Goal: Transaction & Acquisition: Purchase product/service

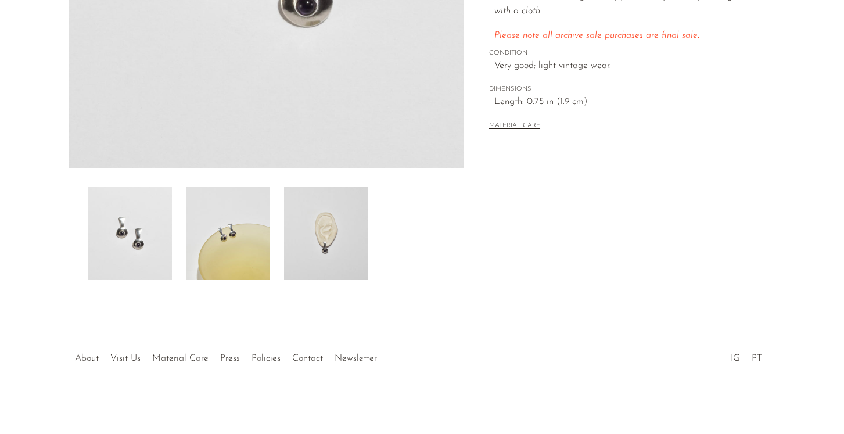
scroll to position [322, 0]
click at [243, 243] on img at bounding box center [228, 231] width 84 height 93
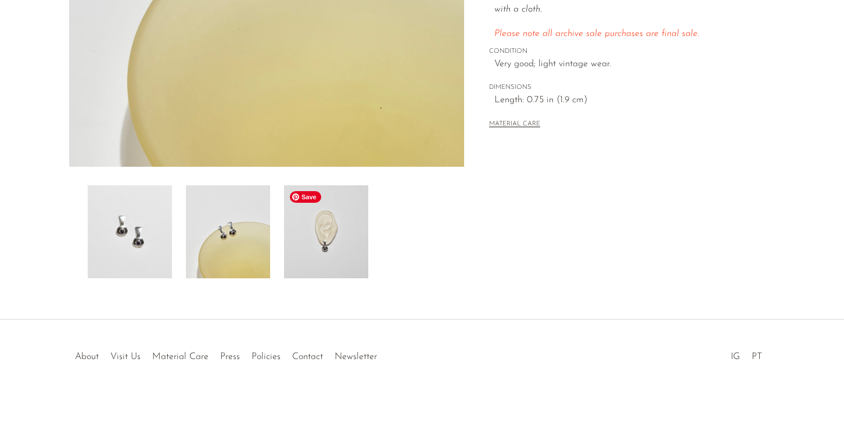
click at [322, 250] on img at bounding box center [326, 231] width 84 height 93
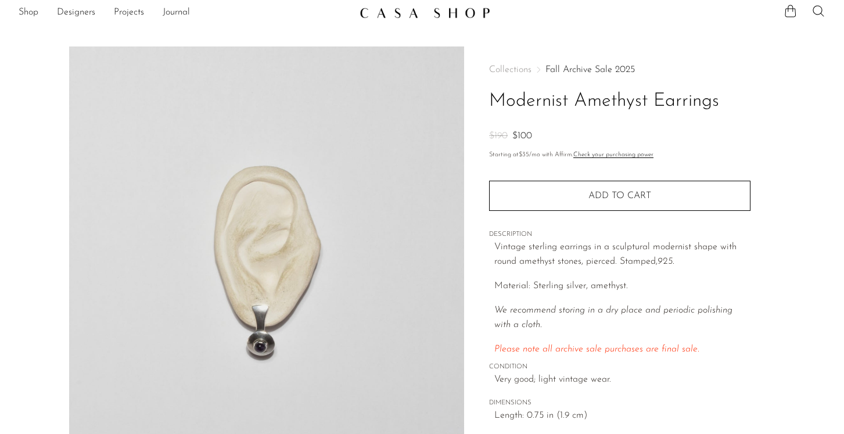
scroll to position [0, 0]
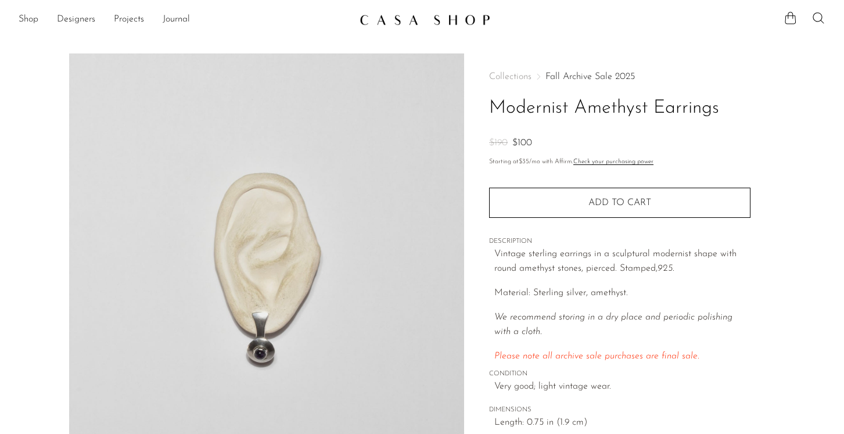
click at [562, 76] on link "Fall Archive Sale 2025" at bounding box center [590, 76] width 89 height 9
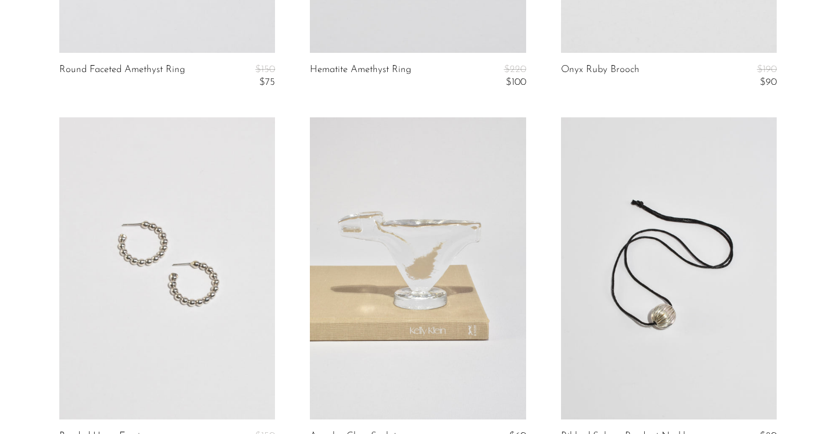
scroll to position [4204, 0]
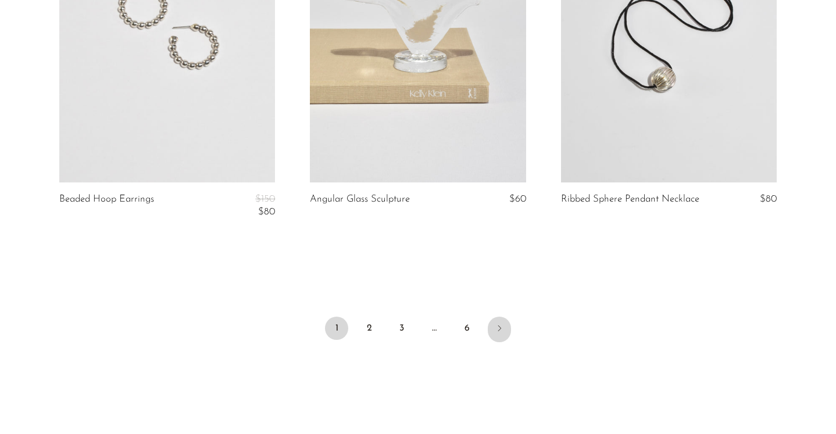
click at [496, 328] on icon "Next" at bounding box center [498, 328] width 9 height 9
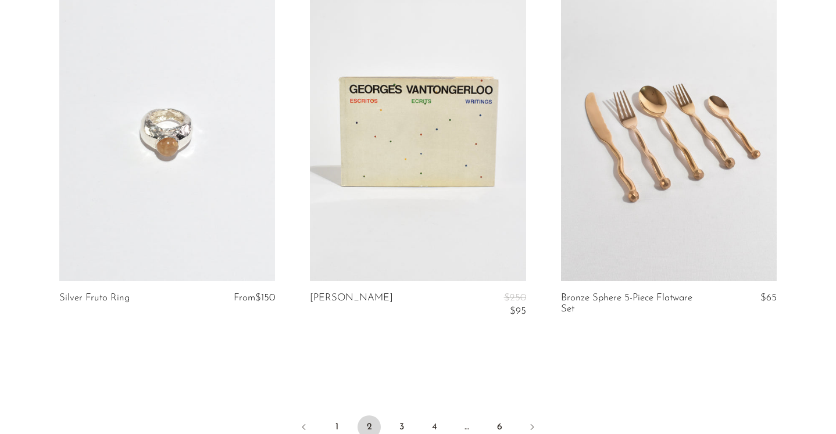
scroll to position [4327, 0]
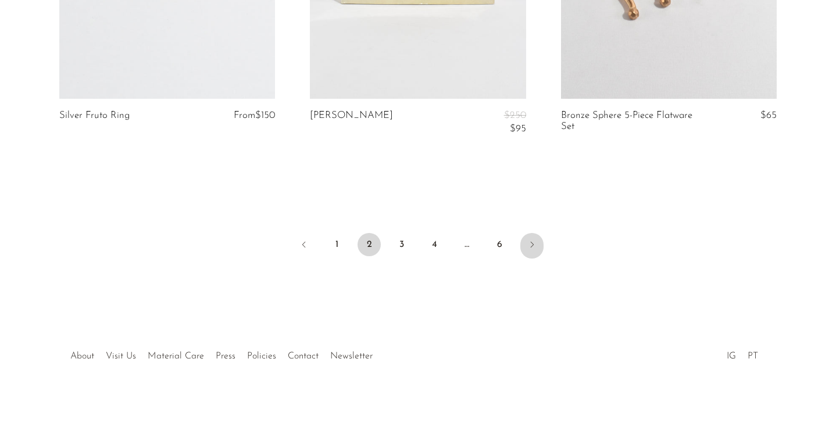
click at [528, 245] on icon "Next" at bounding box center [531, 244] width 9 height 9
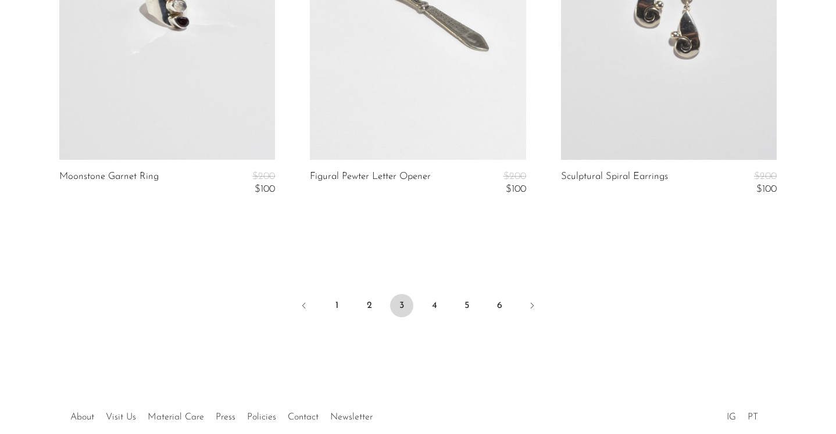
scroll to position [4263, 0]
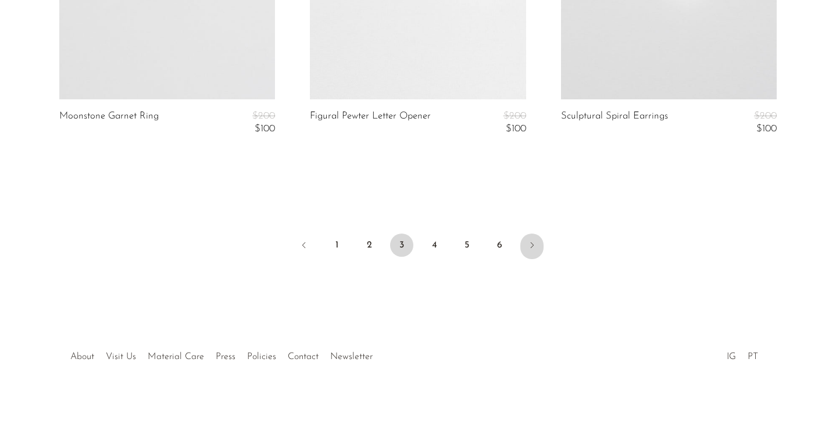
click at [530, 245] on icon "Next" at bounding box center [531, 245] width 9 height 9
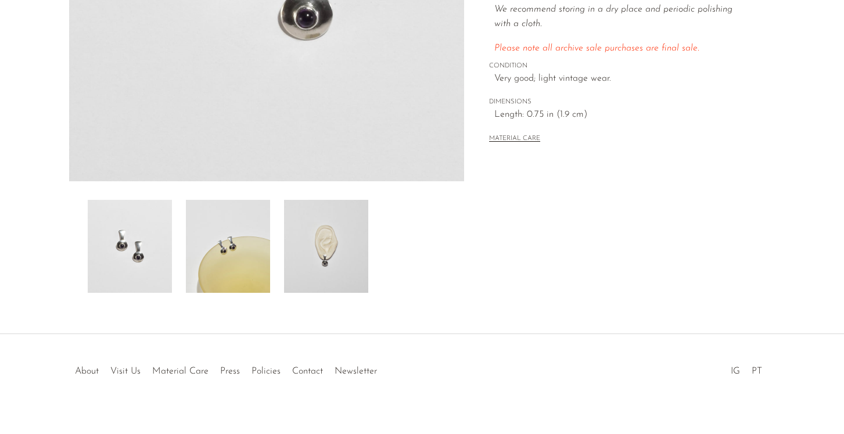
scroll to position [322, 0]
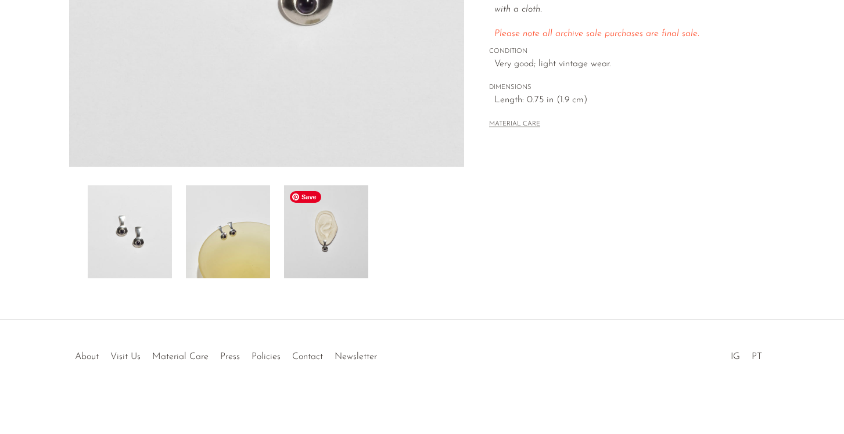
click at [319, 229] on img at bounding box center [326, 231] width 84 height 93
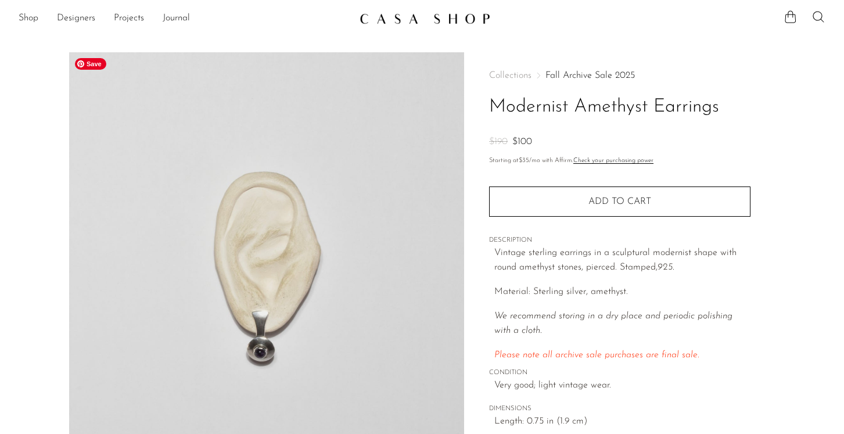
scroll to position [0, 0]
click at [25, 17] on link "Shop" at bounding box center [29, 19] width 20 height 15
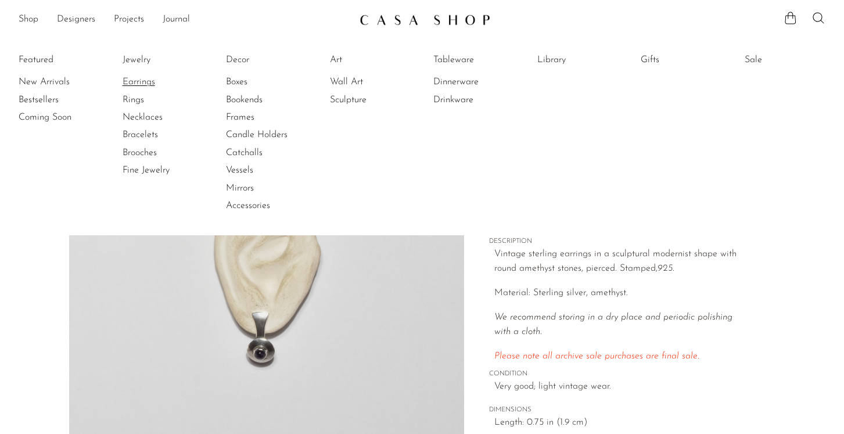
click at [142, 86] on link "Earrings" at bounding box center [166, 82] width 87 height 13
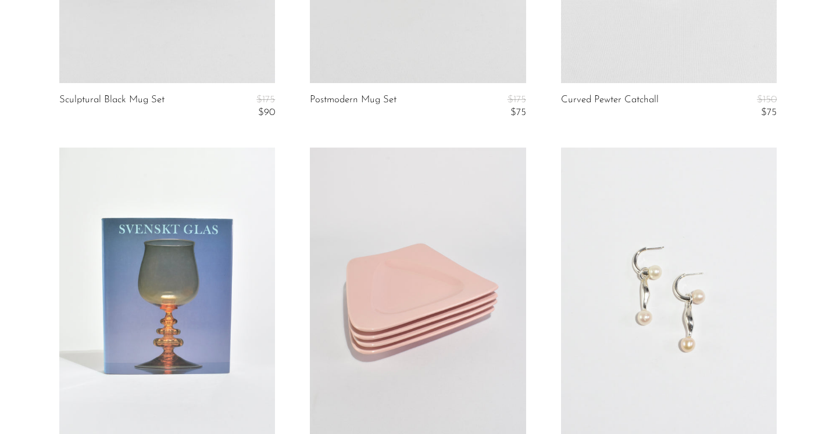
scroll to position [4342, 0]
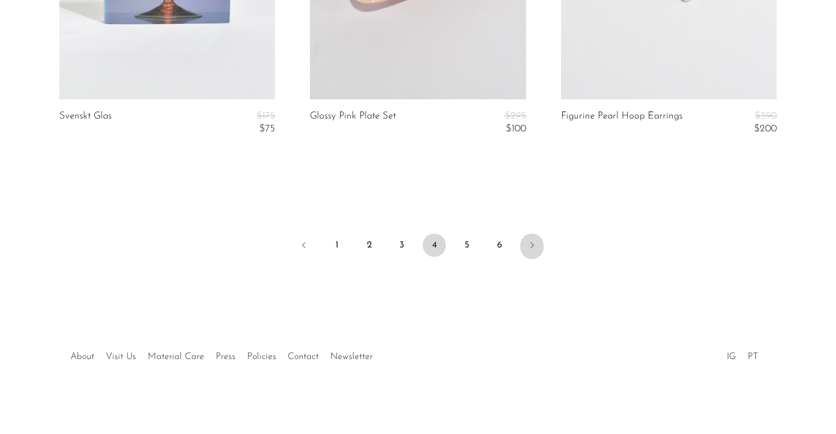
click at [533, 238] on link "Next" at bounding box center [531, 247] width 23 height 26
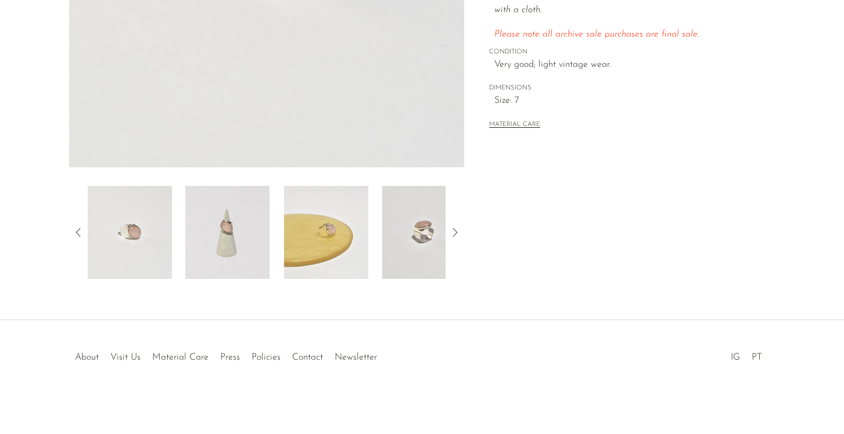
scroll to position [322, 0]
click at [411, 239] on img at bounding box center [424, 231] width 84 height 93
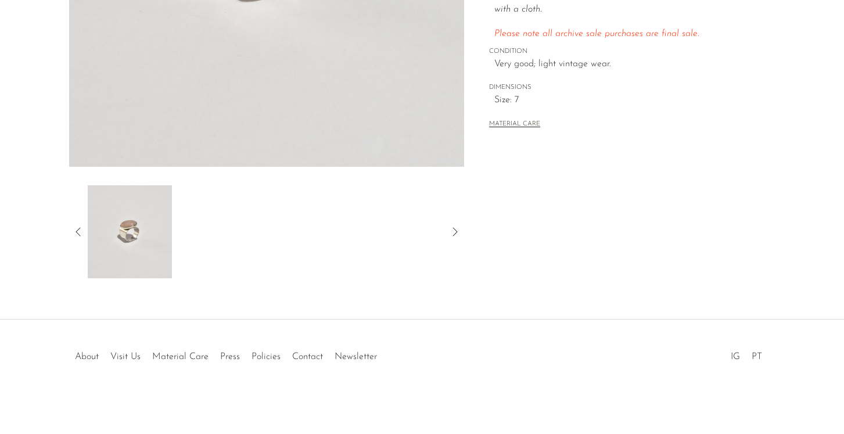
click at [74, 227] on icon at bounding box center [78, 232] width 14 height 14
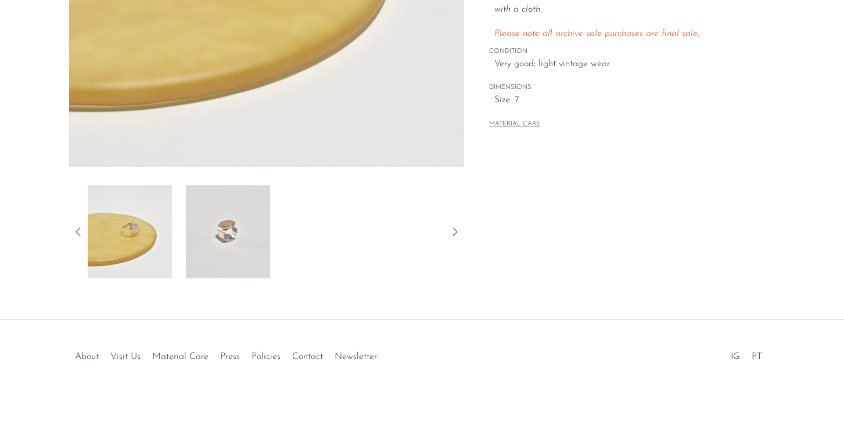
click at [84, 235] on icon at bounding box center [78, 232] width 14 height 14
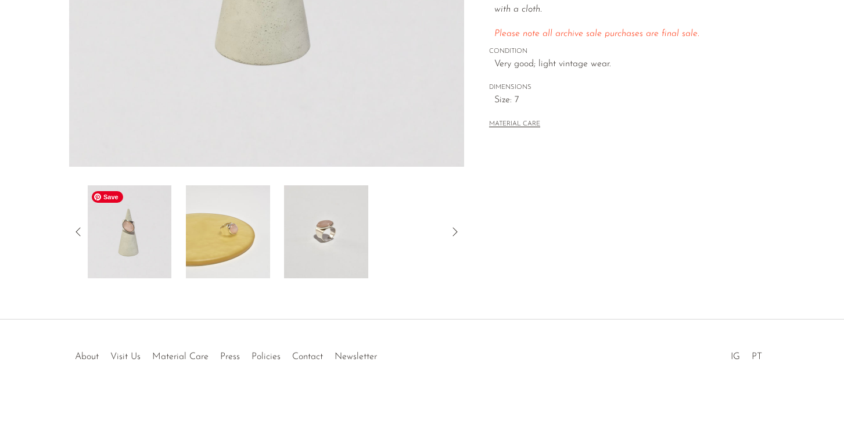
click at [126, 235] on img at bounding box center [129, 231] width 84 height 93
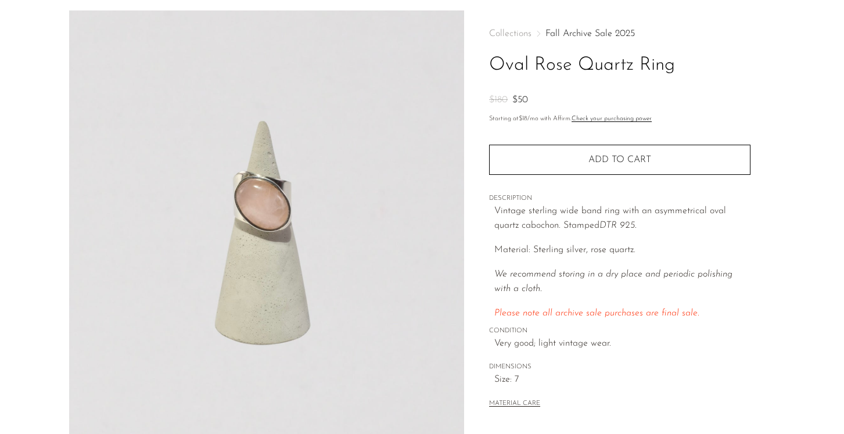
scroll to position [0, 0]
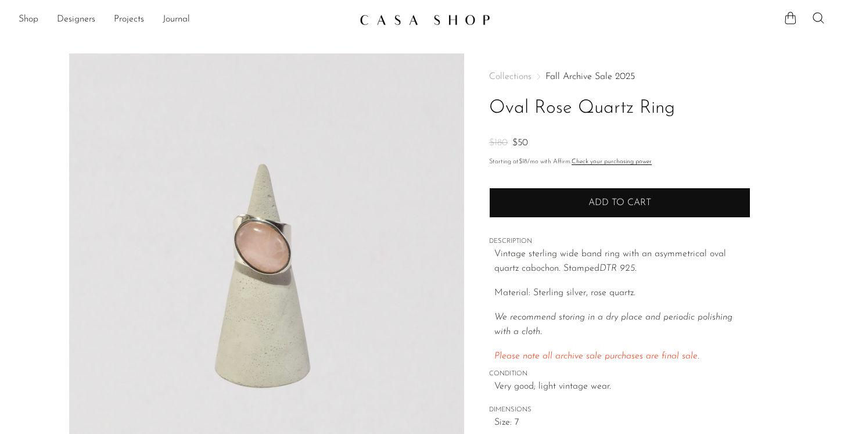
click at [574, 205] on button "Add to cart" at bounding box center [619, 203] width 261 height 30
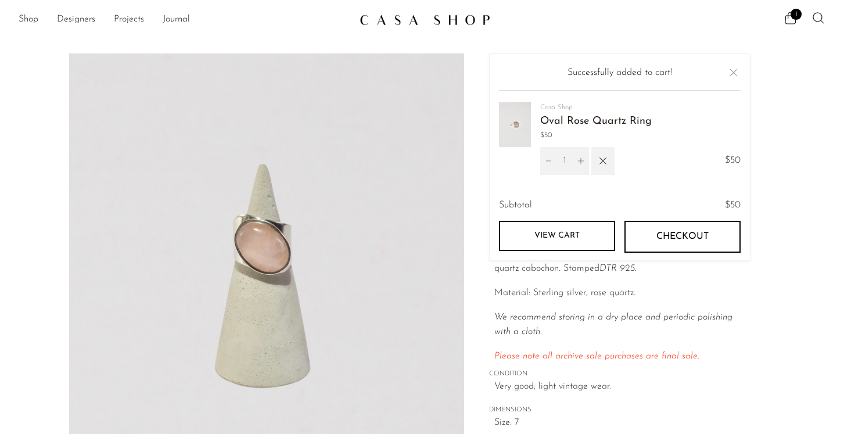
click at [593, 317] on icon "We recommend storing in a dry place and periodic polishing with a cloth." at bounding box center [613, 325] width 238 height 24
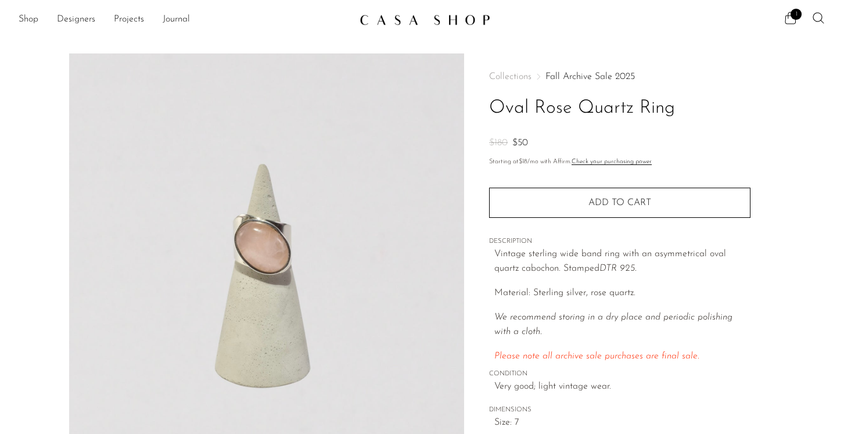
scroll to position [322, 0]
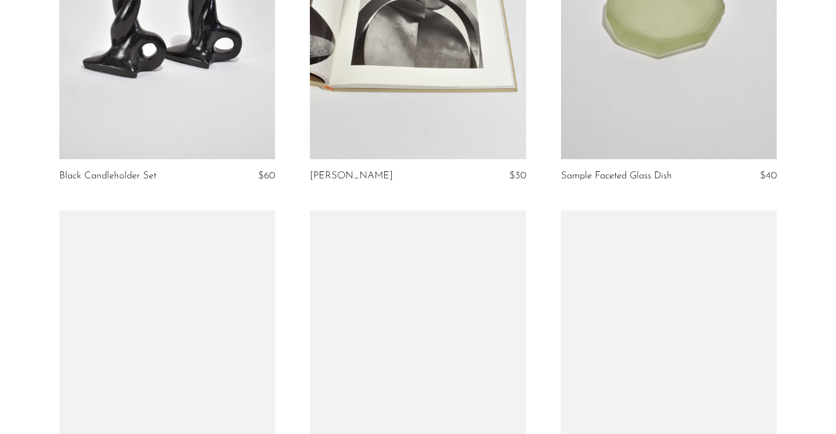
scroll to position [2476, 0]
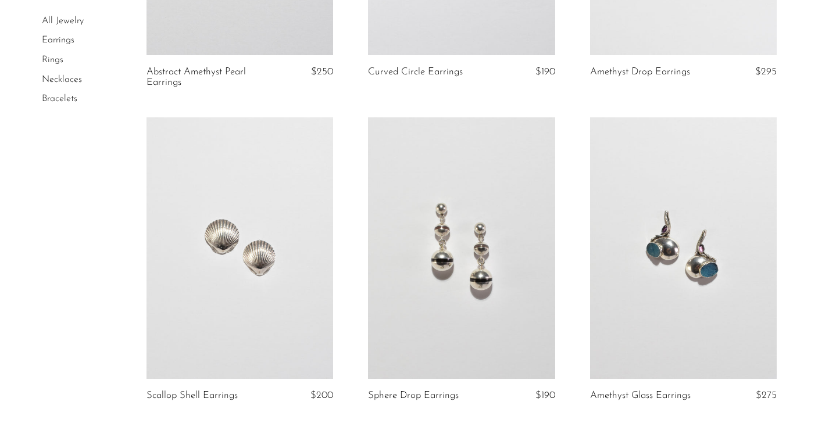
scroll to position [3685, 0]
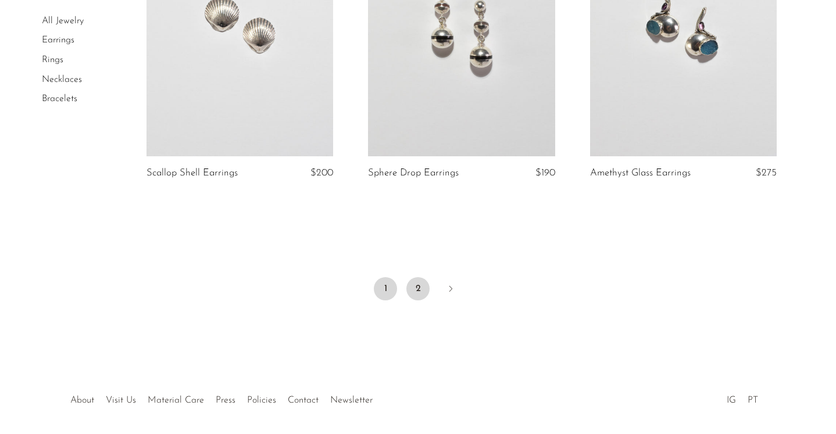
click at [416, 289] on link "2" at bounding box center [417, 288] width 23 height 23
